Goal: Information Seeking & Learning: Find specific page/section

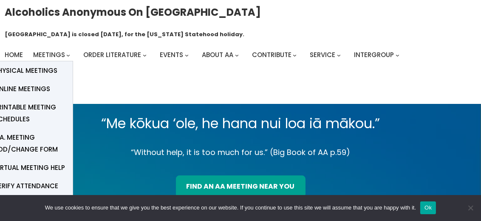
click at [61, 50] on span "Meetings" at bounding box center [49, 54] width 32 height 9
click at [49, 50] on span "Meetings" at bounding box center [49, 54] width 32 height 9
click at [41, 65] on span "Physical Meetings" at bounding box center [25, 71] width 63 height 12
click at [22, 65] on span "Physical Meetings" at bounding box center [25, 71] width 63 height 12
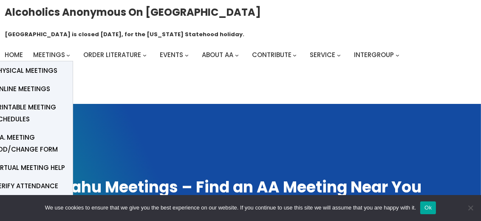
click at [47, 65] on span "Physical Meetings" at bounding box center [25, 71] width 63 height 12
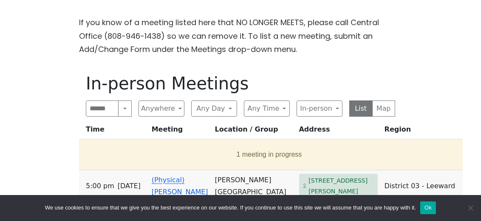
scroll to position [236, 0]
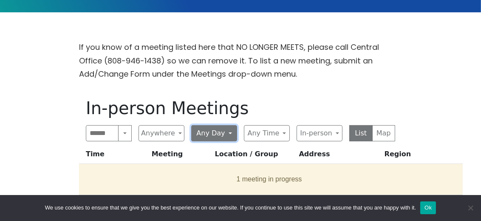
click at [228, 125] on button "Any Day" at bounding box center [214, 133] width 46 height 16
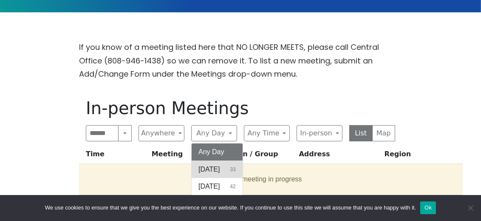
click at [220, 164] on span "Sunday" at bounding box center [209, 169] width 21 height 10
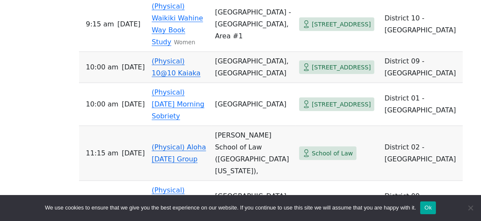
scroll to position [567, 0]
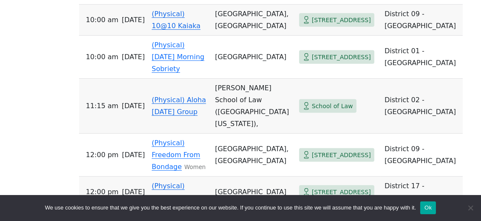
click at [184, 96] on link "(Physical) Aloha Sunday Group" at bounding box center [179, 106] width 54 height 20
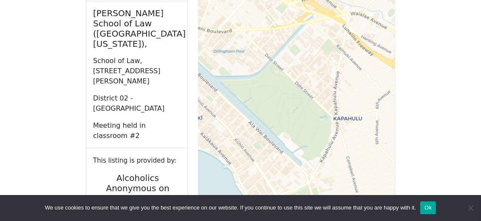
scroll to position [570, 0]
